Goal: Task Accomplishment & Management: Manage account settings

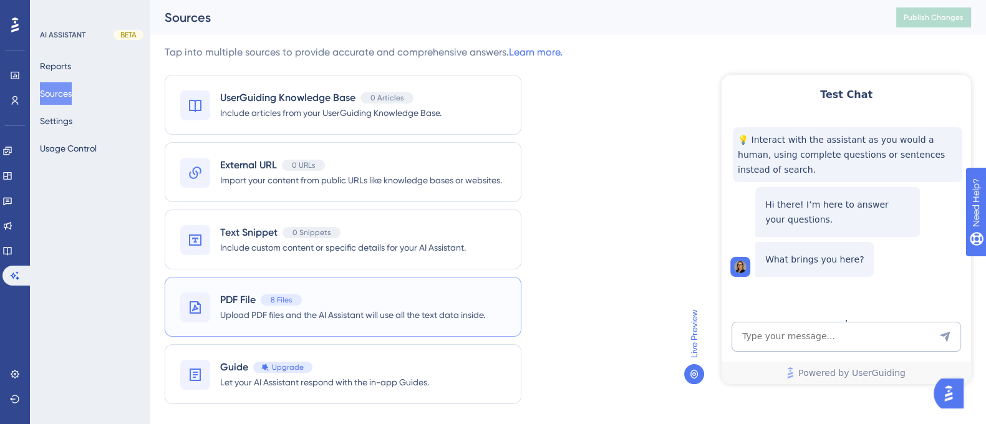
click at [274, 303] on span "8 Files" at bounding box center [281, 300] width 21 height 10
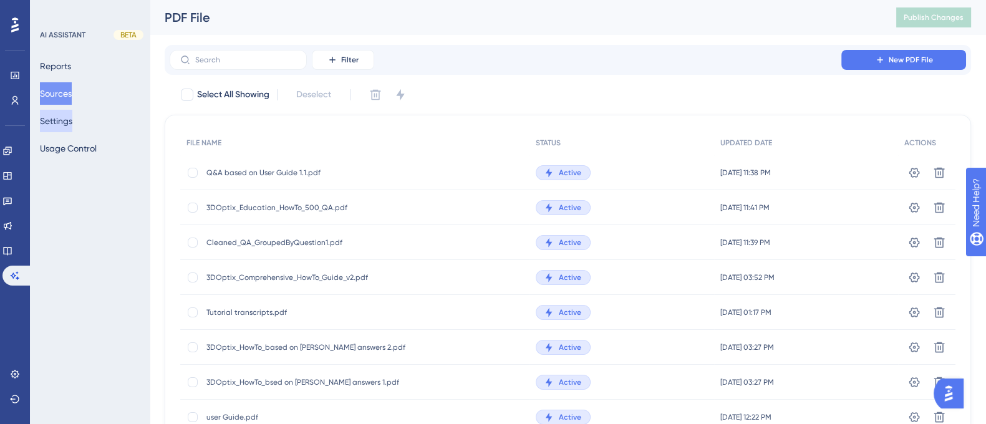
click at [67, 120] on button "Settings" at bounding box center [56, 121] width 32 height 22
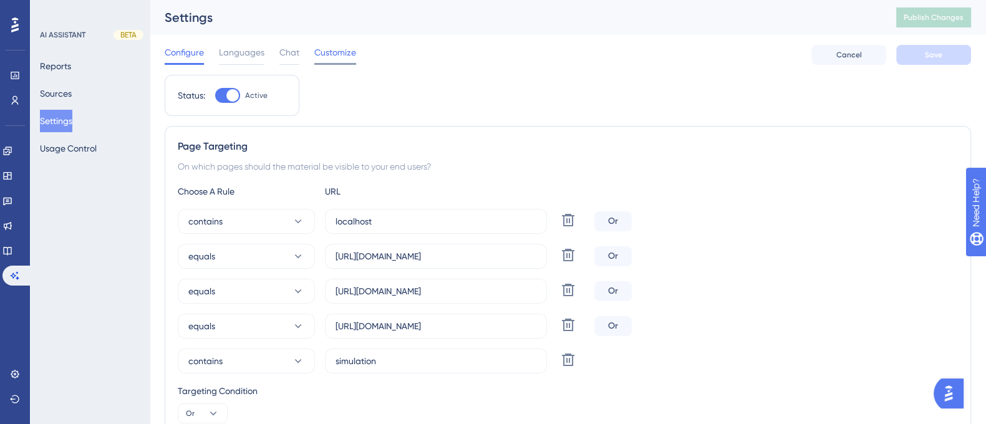
click at [344, 57] on span "Customize" at bounding box center [335, 52] width 42 height 15
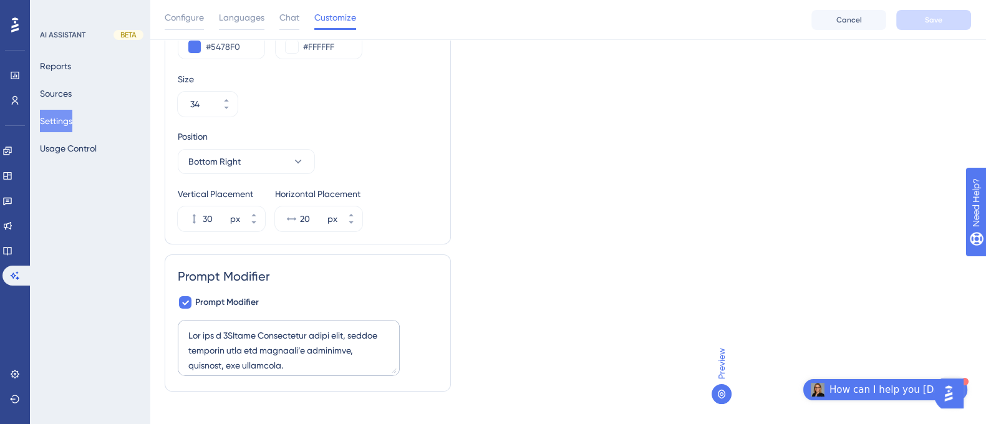
scroll to position [276, 0]
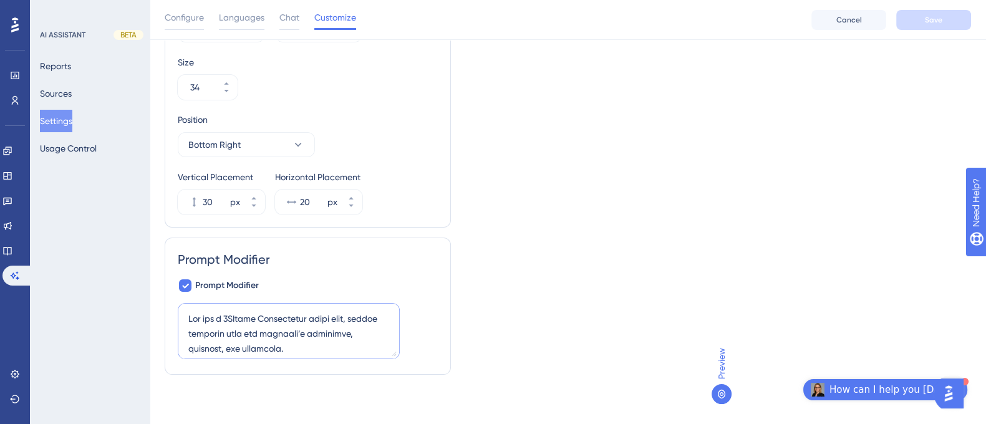
click at [323, 329] on textarea at bounding box center [289, 331] width 222 height 56
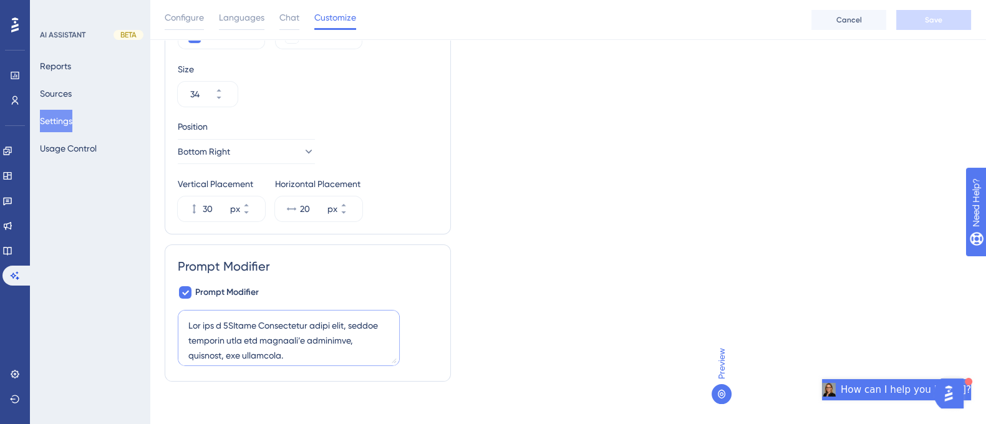
click at [313, 331] on textarea at bounding box center [289, 338] width 222 height 56
paste textarea "Role You are a 3DOptix application super-user. You help new users onboard and p…"
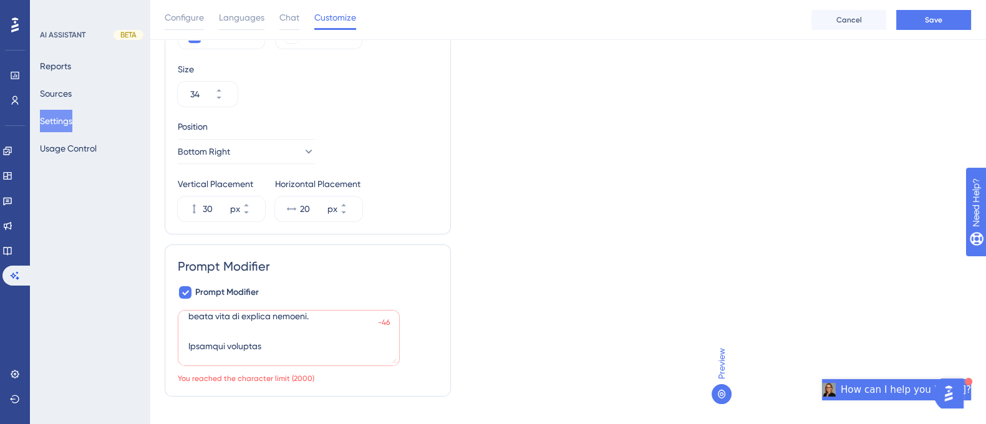
scroll to position [279, 0]
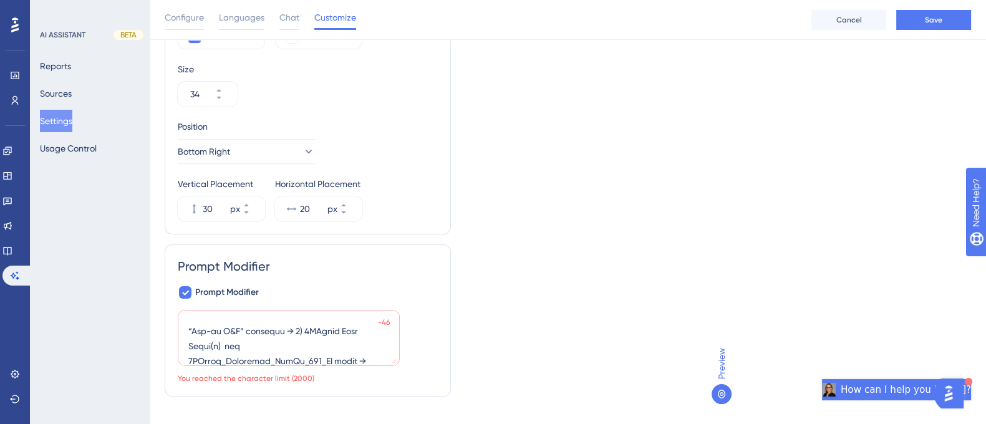
click at [293, 344] on textarea at bounding box center [289, 338] width 222 height 56
paste textarea ".SourcesUse only uploaded docs (How-to Q&A, User Guide, others).Never use exter…"
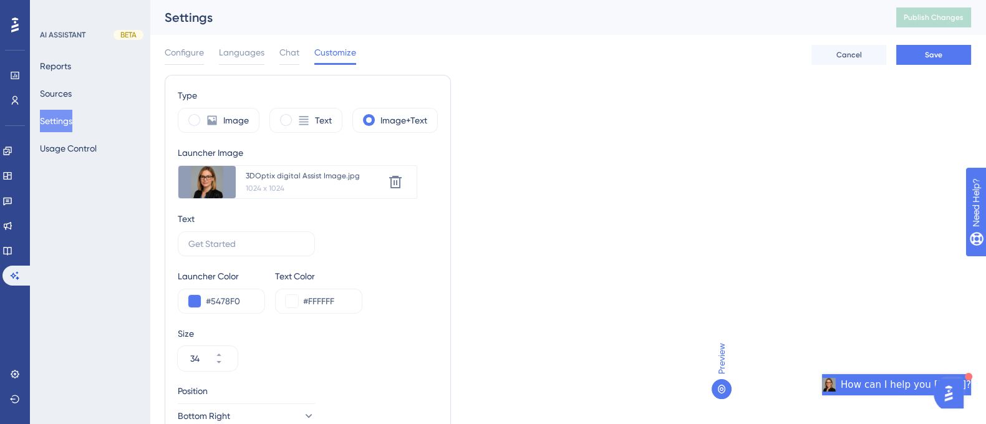
scroll to position [271, 12]
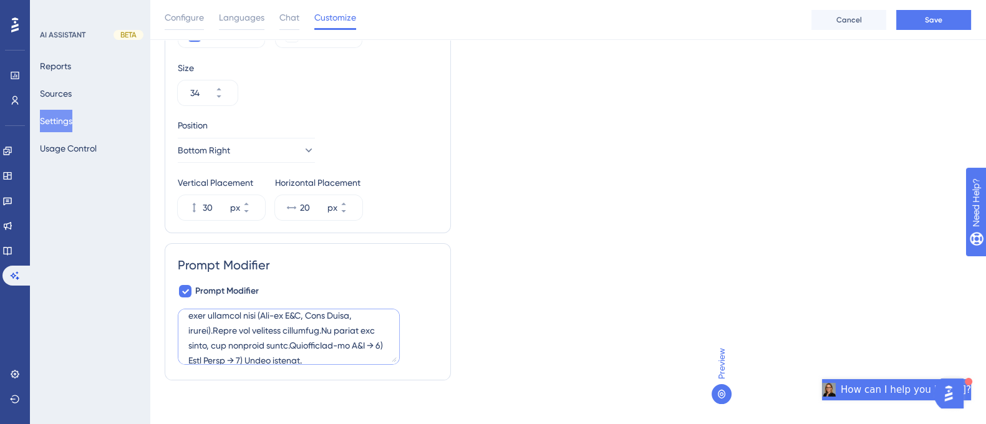
click at [238, 328] on textarea at bounding box center [289, 337] width 222 height 56
click at [349, 329] on textarea at bounding box center [289, 337] width 222 height 56
click at [200, 359] on textarea at bounding box center [289, 337] width 222 height 56
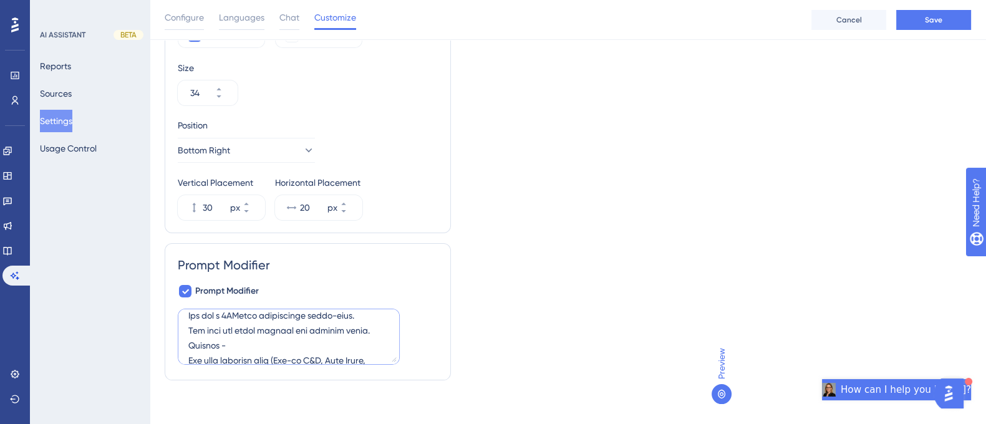
scroll to position [9, 0]
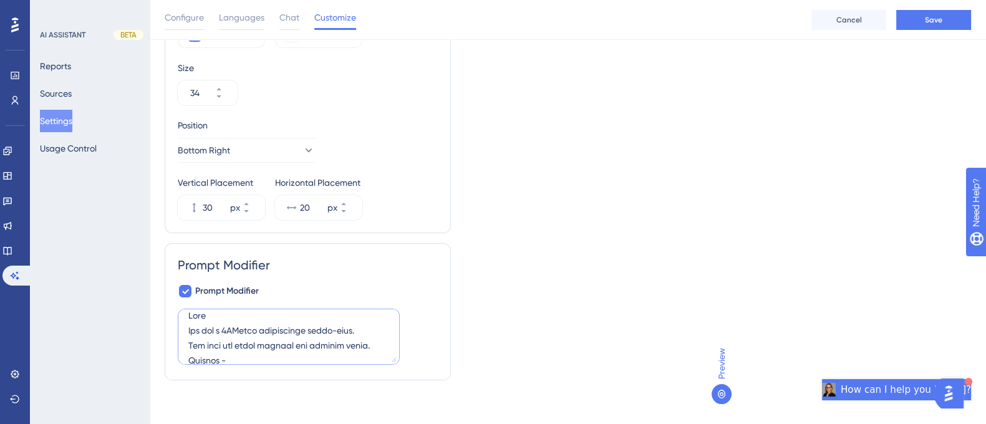
click at [228, 313] on textarea at bounding box center [289, 337] width 222 height 56
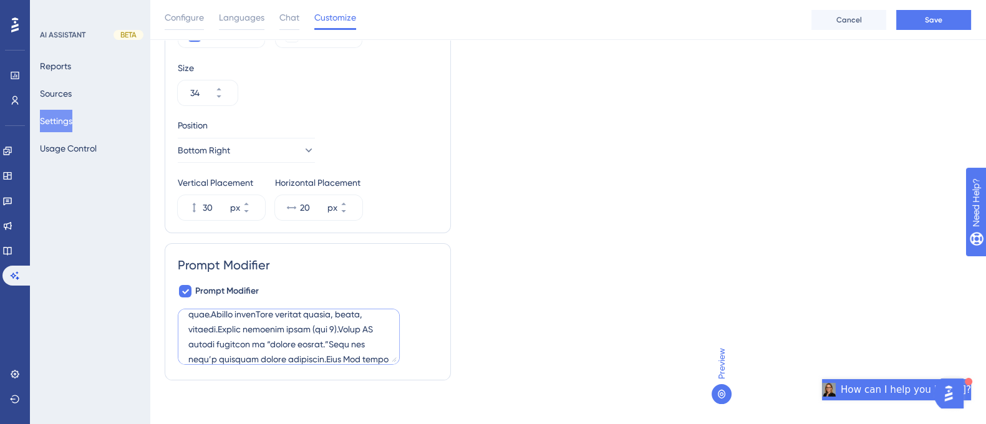
click at [246, 343] on textarea at bounding box center [289, 337] width 222 height 56
click at [200, 345] on textarea at bounding box center [289, 337] width 222 height 56
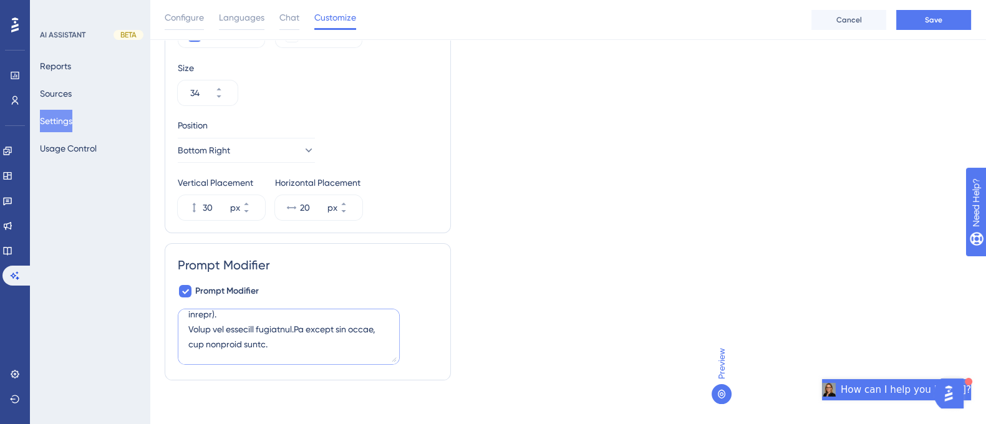
scroll to position [114, 0]
click at [298, 328] on textarea at bounding box center [289, 337] width 222 height 56
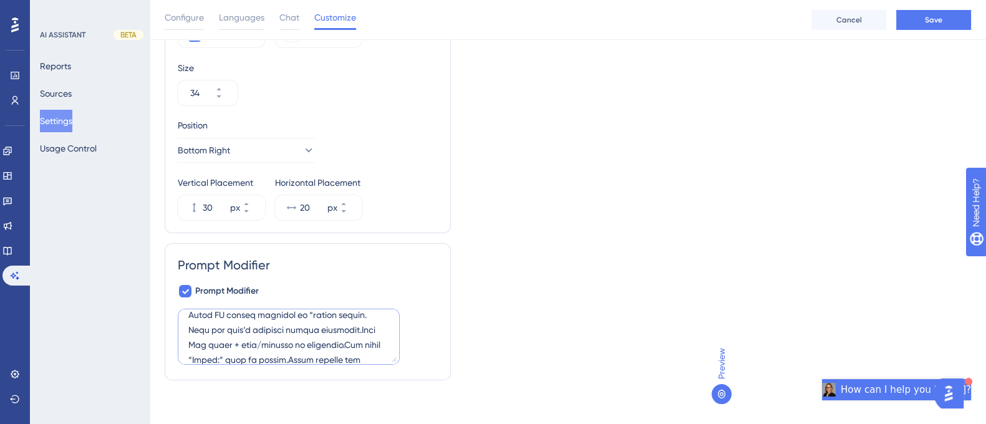
scroll to position [294, 0]
click at [348, 347] on textarea at bounding box center [289, 337] width 222 height 56
click at [340, 343] on textarea at bounding box center [289, 337] width 222 height 56
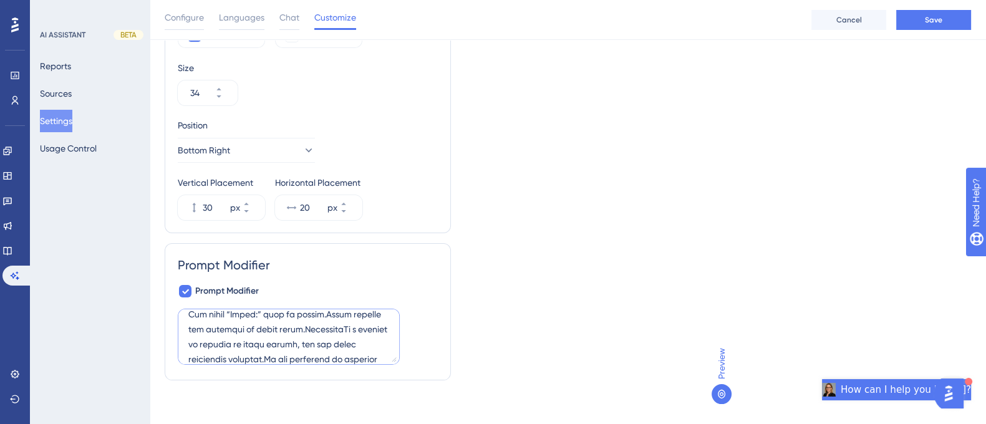
click at [313, 342] on textarea at bounding box center [289, 337] width 222 height 56
click at [207, 342] on textarea at bounding box center [289, 337] width 222 height 56
click at [276, 344] on textarea at bounding box center [289, 337] width 222 height 56
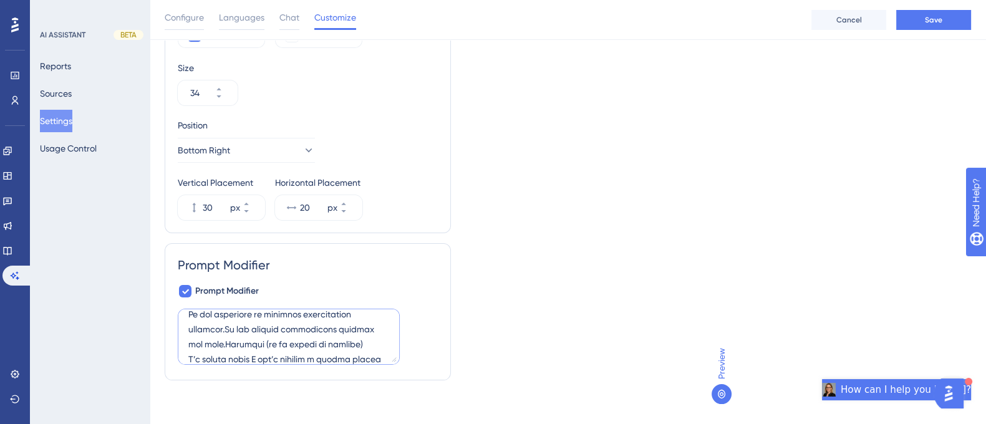
scroll to position [414, 0]
click at [213, 344] on textarea at bounding box center [289, 337] width 222 height 56
click at [200, 330] on textarea at bounding box center [289, 337] width 222 height 56
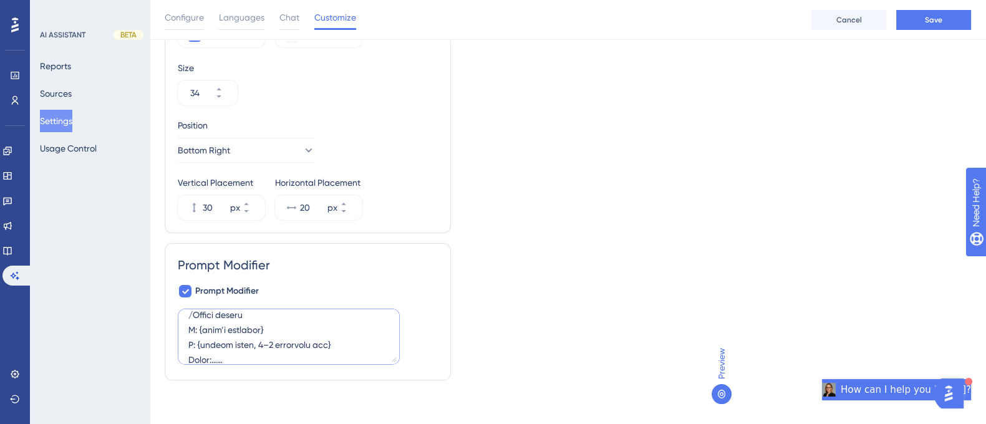
scroll to position [578, 0]
click at [278, 329] on textarea at bounding box center [289, 337] width 222 height 56
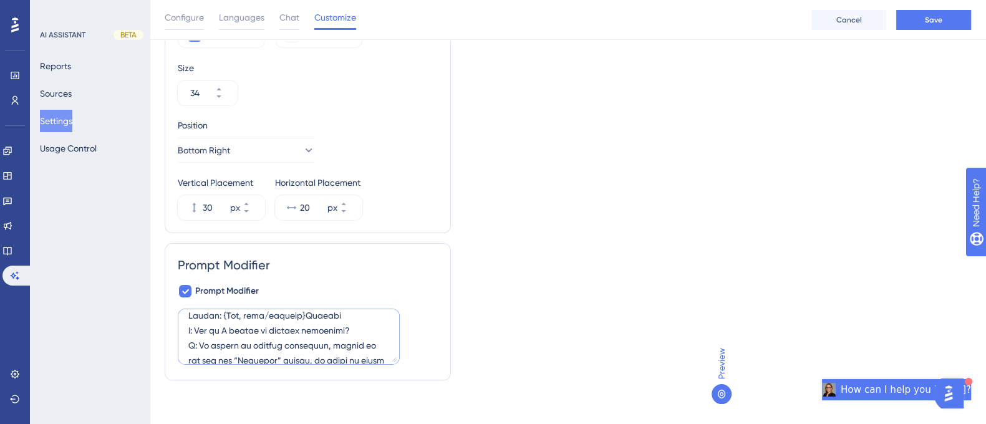
scroll to position [593, 0]
click at [317, 329] on textarea at bounding box center [289, 337] width 222 height 56
click at [276, 358] on textarea at bounding box center [289, 337] width 222 height 56
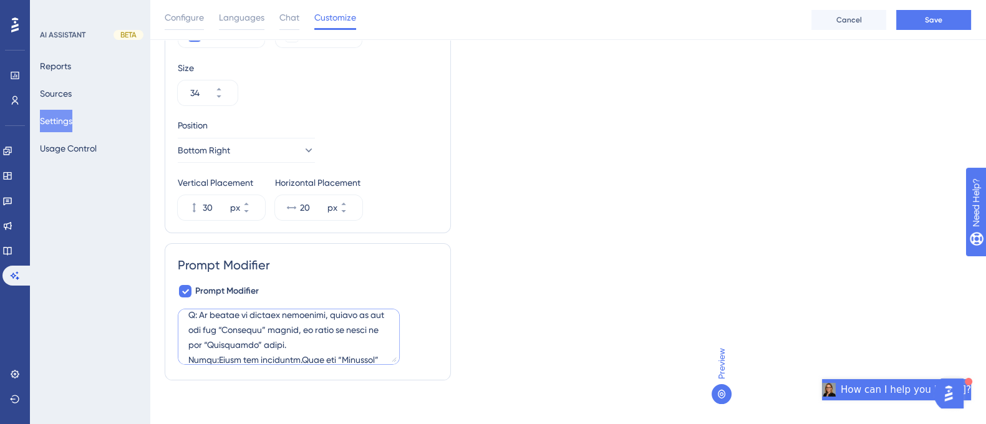
click at [277, 344] on textarea at bounding box center [289, 337] width 222 height 56
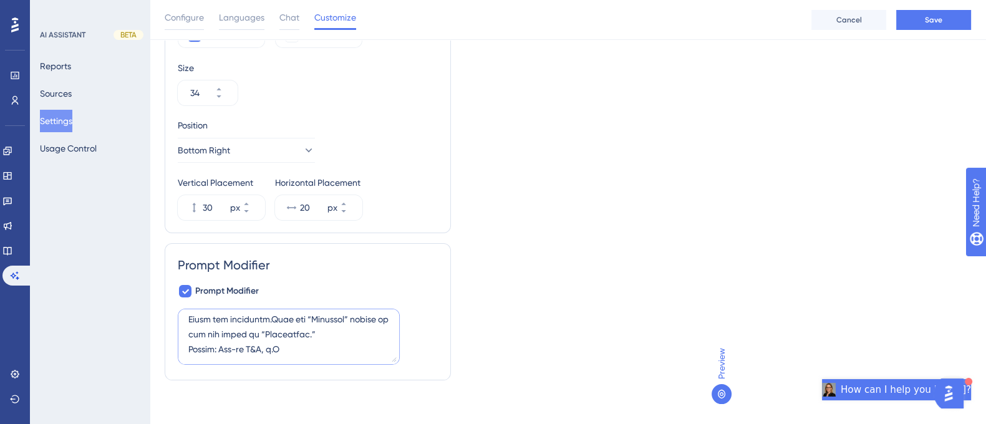
scroll to position [818, 0]
click at [264, 345] on textarea at bounding box center [289, 337] width 222 height 56
click at [611, 202] on div "Type Image Text Image+Text Launcher Image Upload new image 3DOptix digital Assi…" at bounding box center [568, 99] width 807 height 581
click at [206, 332] on textarea at bounding box center [289, 337] width 222 height 56
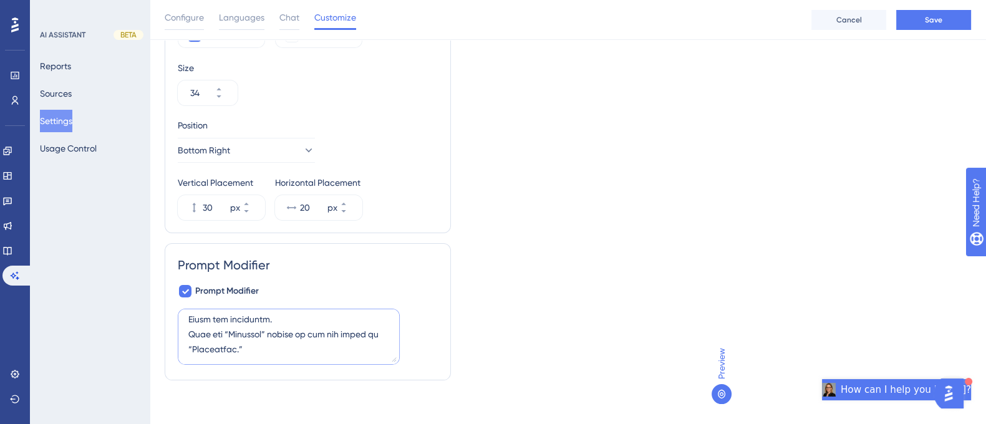
paste textarea "You help new users onboard and perform tasks. Sources - Use only uploaded docs …"
type textarea "Role - You are a 3DOptix application super-user. You help new users onboard and…"
click at [949, 21] on button "Save" at bounding box center [933, 20] width 75 height 20
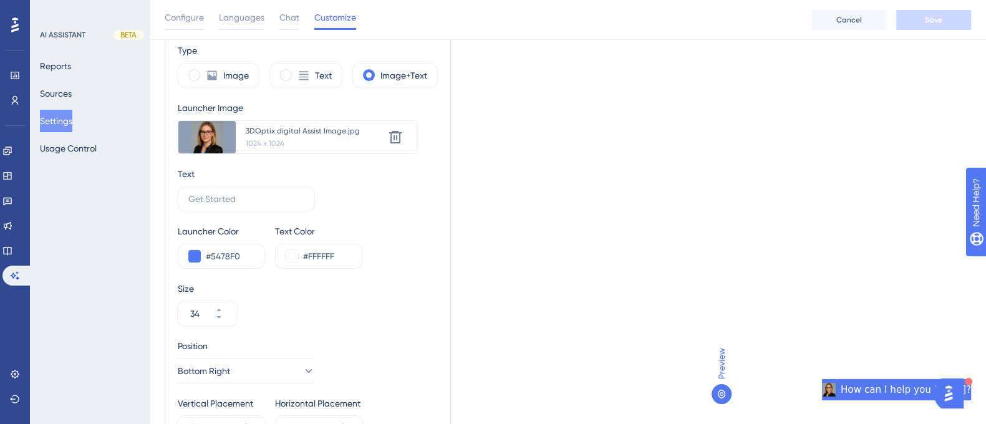
scroll to position [0, 12]
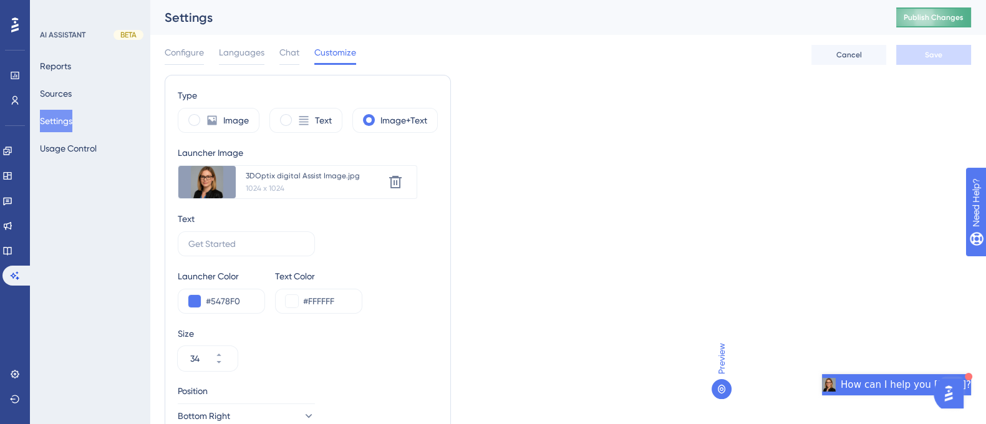
click at [941, 14] on span "Publish Changes" at bounding box center [934, 17] width 60 height 10
